Goal: Information Seeking & Learning: Learn about a topic

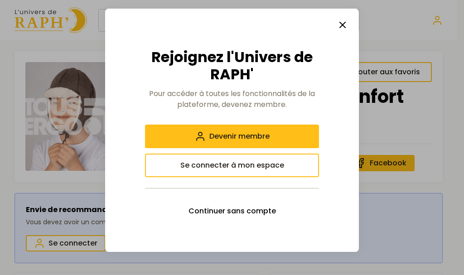
click at [342, 21] on icon "button" at bounding box center [342, 24] width 11 height 11
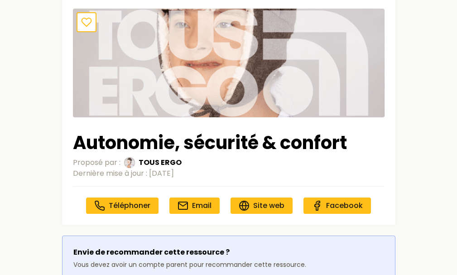
scroll to position [121, 0]
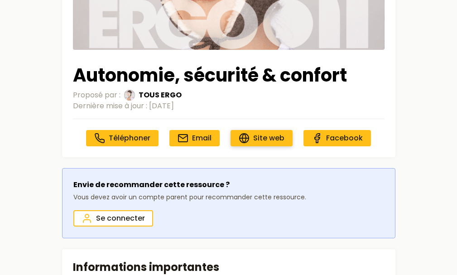
click at [284, 133] on span "Site web" at bounding box center [268, 138] width 31 height 10
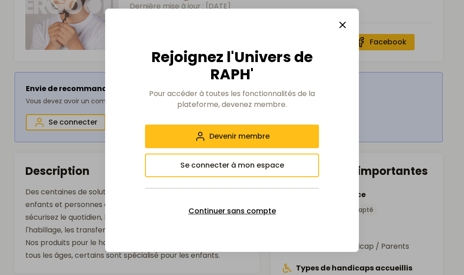
click at [240, 212] on span "Continuer sans compte" at bounding box center [231, 211] width 87 height 11
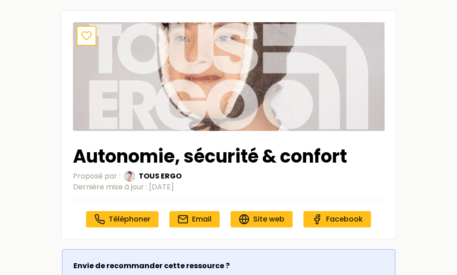
scroll to position [0, 0]
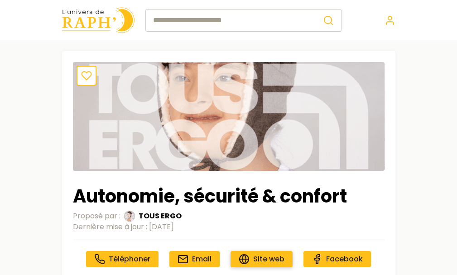
click at [284, 254] on span "Site web" at bounding box center [268, 259] width 31 height 10
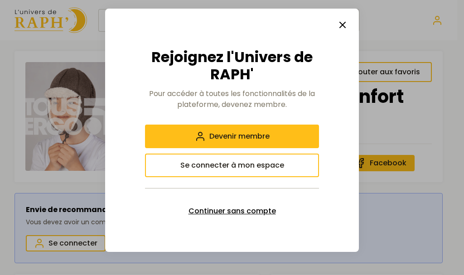
click at [247, 209] on span "Continuer sans compte" at bounding box center [231, 211] width 87 height 11
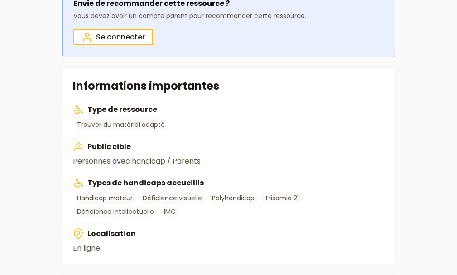
scroll to position [362, 0]
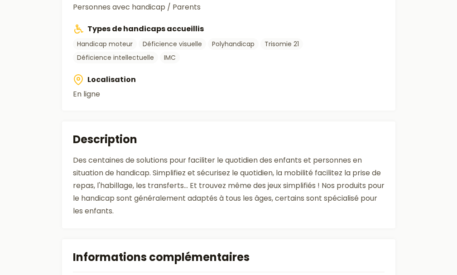
scroll to position [483, 0]
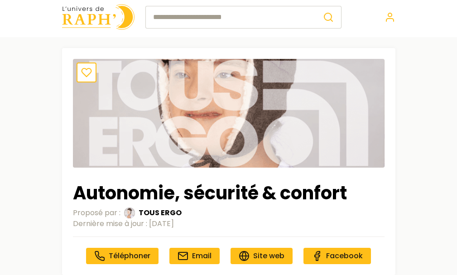
scroll to position [0, 0]
